Goal: Task Accomplishment & Management: Manage account settings

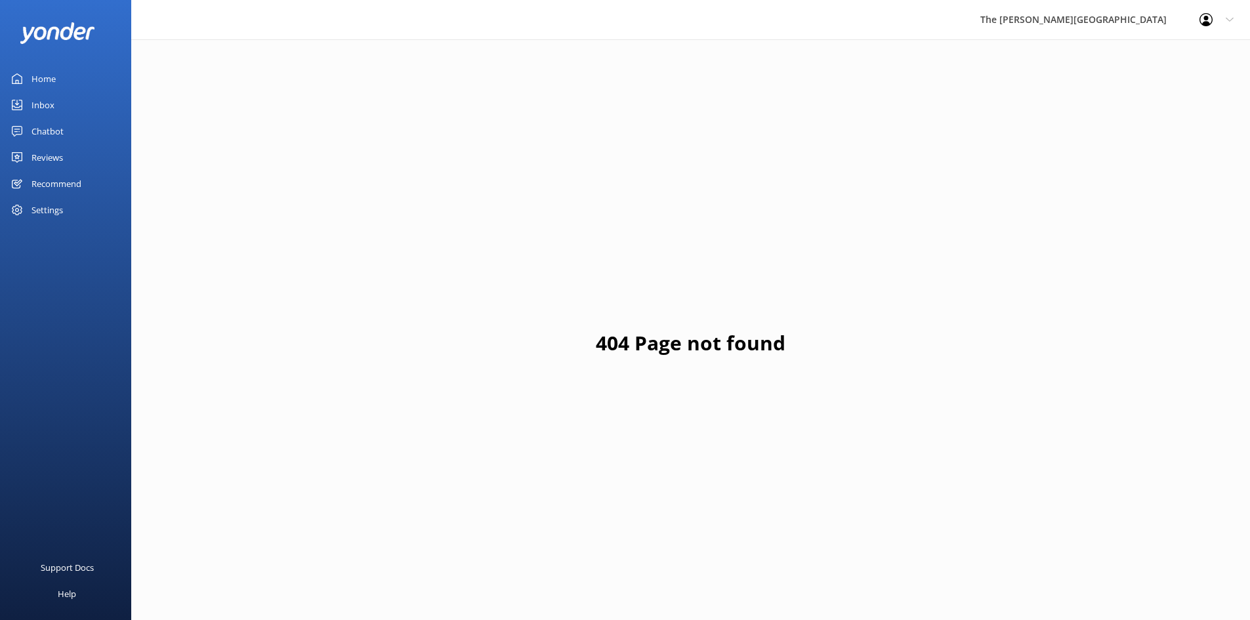
drag, startPoint x: 312, startPoint y: 304, endPoint x: 228, endPoint y: 287, distance: 85.7
drag, startPoint x: 228, startPoint y: 287, endPoint x: 41, endPoint y: 98, distance: 265.4
click at [41, 98] on div "Inbox" at bounding box center [42, 105] width 23 height 26
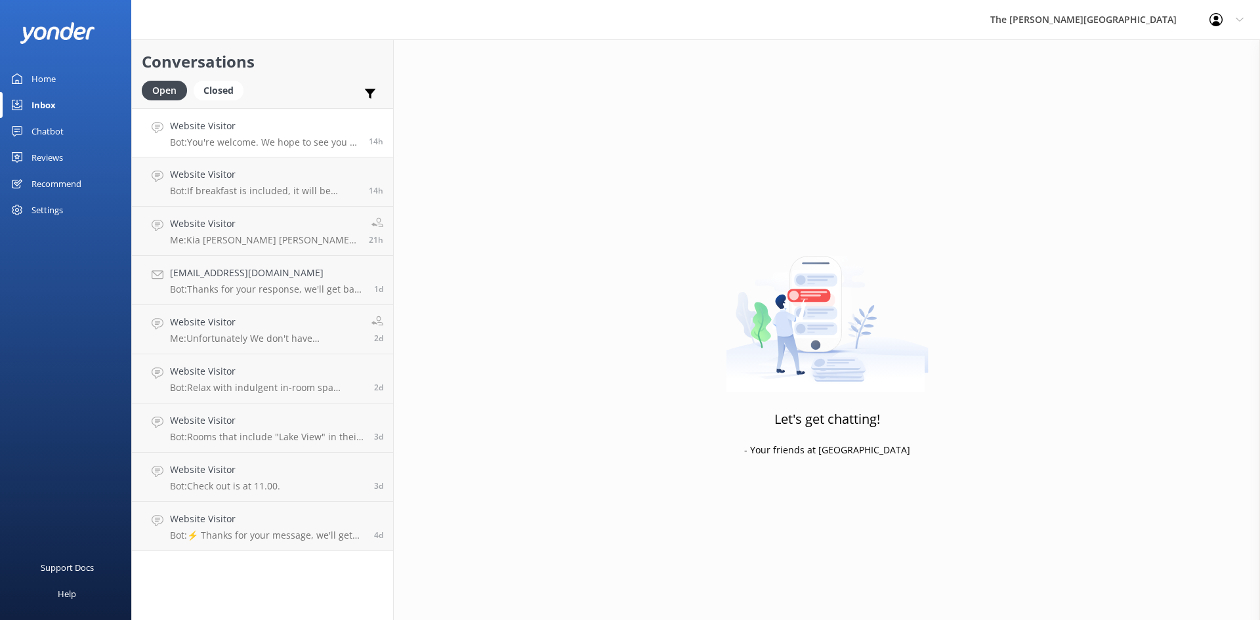
click at [219, 126] on h4 "Website Visitor" at bounding box center [264, 126] width 189 height 14
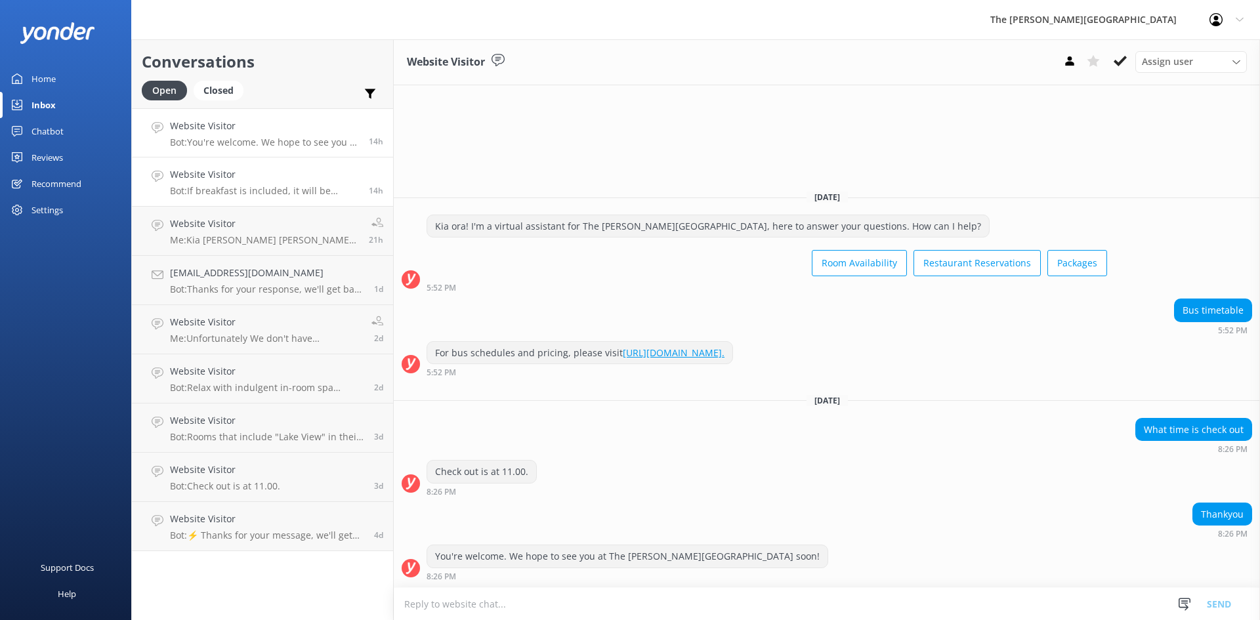
click at [256, 187] on p "Bot: If breakfast is included, it will be mentioned in your booking confirmatio…" at bounding box center [264, 191] width 189 height 12
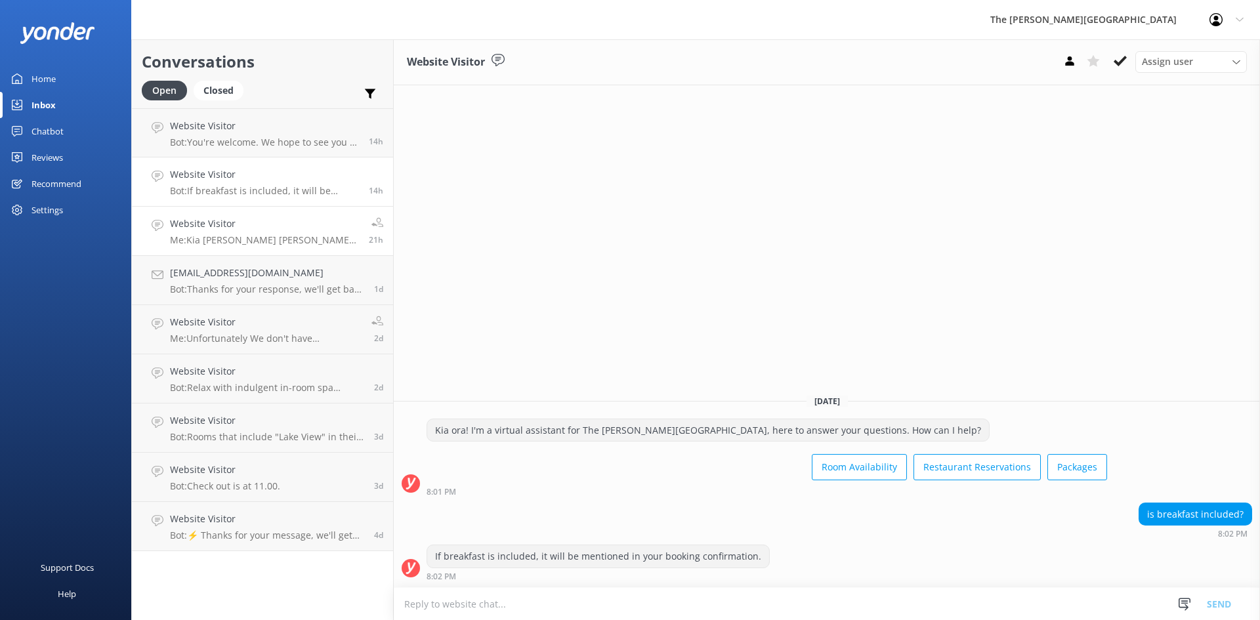
click at [219, 246] on link "Website Visitor Me: Kia [PERSON_NAME] [PERSON_NAME], Thank you for choosing to …" at bounding box center [262, 231] width 261 height 49
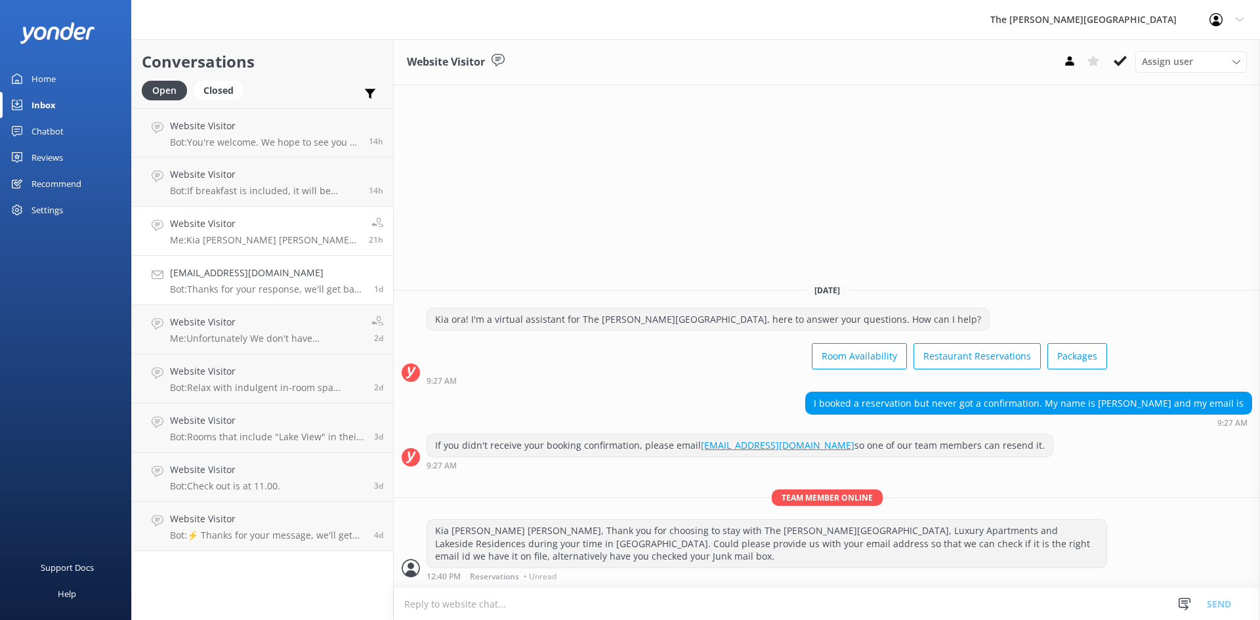
click at [203, 287] on p "Bot: Thanks for your response, we'll get back to you as soon as we can during o…" at bounding box center [267, 289] width 194 height 12
